Goal: Information Seeking & Learning: Learn about a topic

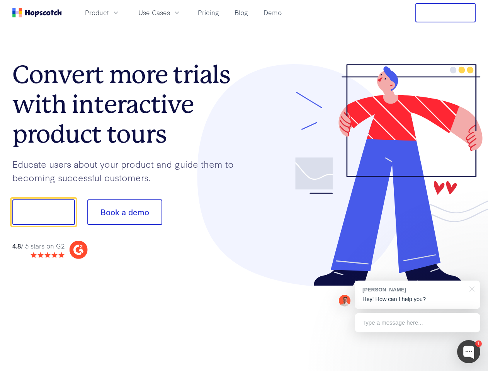
click at [244, 185] on div at bounding box center [360, 175] width 232 height 222
click at [109, 12] on span "Product" at bounding box center [97, 13] width 24 height 10
click at [170, 12] on span "Use Cases" at bounding box center [154, 13] width 32 height 10
click at [446, 13] on button "Free Trial" at bounding box center [445, 12] width 60 height 19
click at [43, 212] on button "Show me!" at bounding box center [43, 212] width 63 height 26
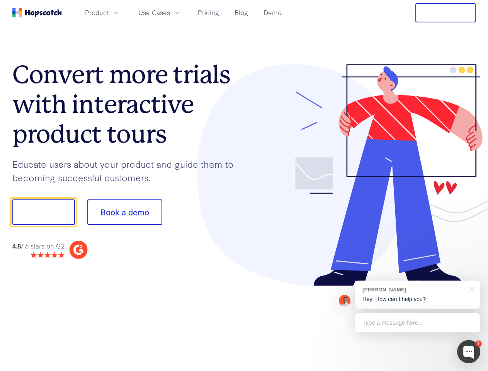
click at [124, 212] on button "Book a demo" at bounding box center [124, 212] width 75 height 26
click at [469, 352] on div at bounding box center [468, 351] width 23 height 23
click at [417, 295] on div "[PERSON_NAME] Hey! How can I help you?" at bounding box center [418, 295] width 126 height 29
click at [471, 371] on div "1 [PERSON_NAME] Hey! How can I help you? Type a message here... Free live chat …" at bounding box center [244, 371] width 488 height 0
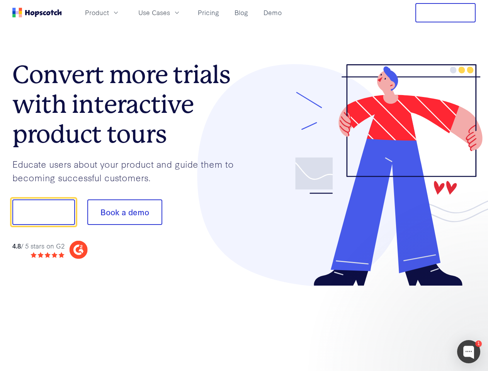
click at [417, 323] on div at bounding box center [407, 211] width 145 height 258
